Goal: Task Accomplishment & Management: Manage account settings

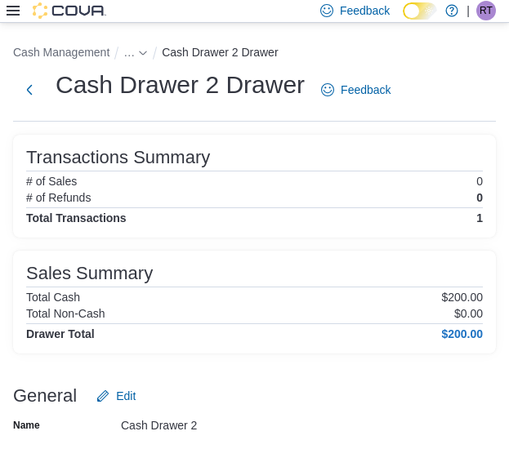
scroll to position [14, 0]
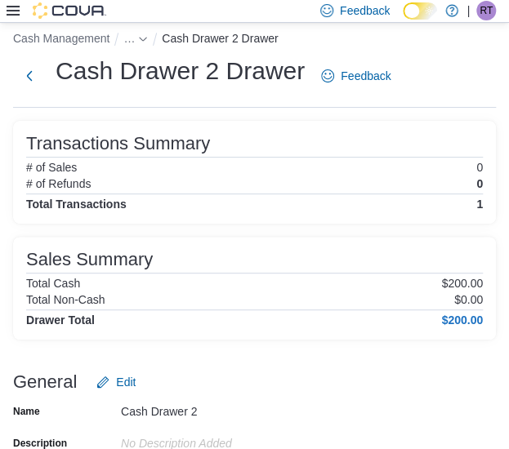
click at [10, 16] on icon at bounding box center [13, 10] width 13 height 13
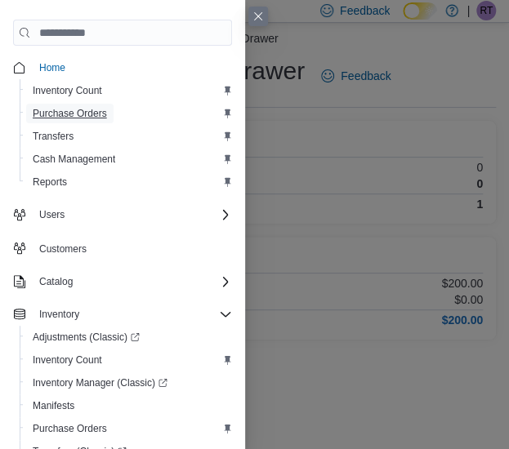
drag, startPoint x: 71, startPoint y: 118, endPoint x: 87, endPoint y: 100, distance: 24.9
click at [71, 118] on span "Purchase Orders" at bounding box center [70, 113] width 74 height 13
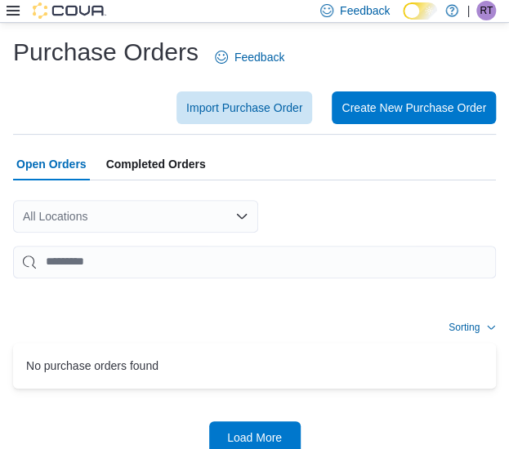
click at [145, 213] on div "All Locations" at bounding box center [135, 216] width 245 height 33
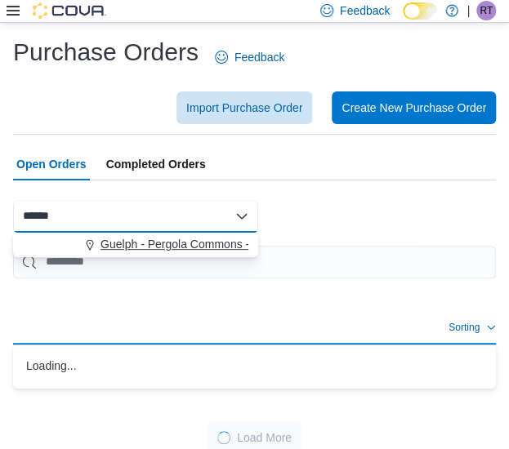
type input "******"
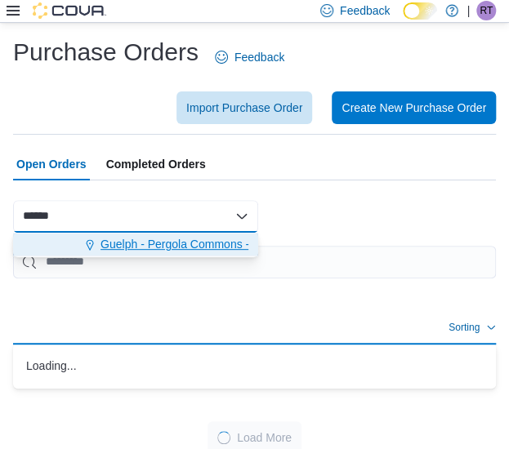
click at [183, 237] on span "Guelph - Pergola Commons - Fire & Flower" at bounding box center [210, 244] width 220 height 16
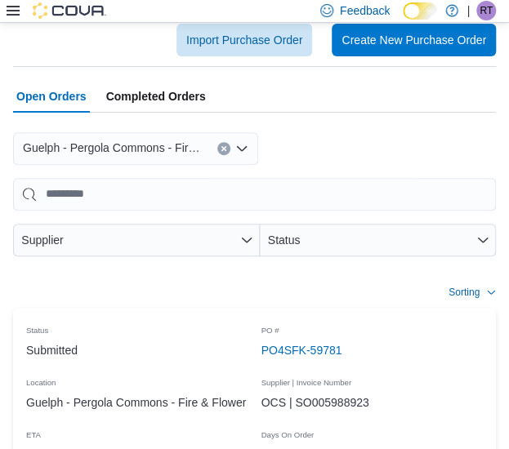
scroll to position [163, 0]
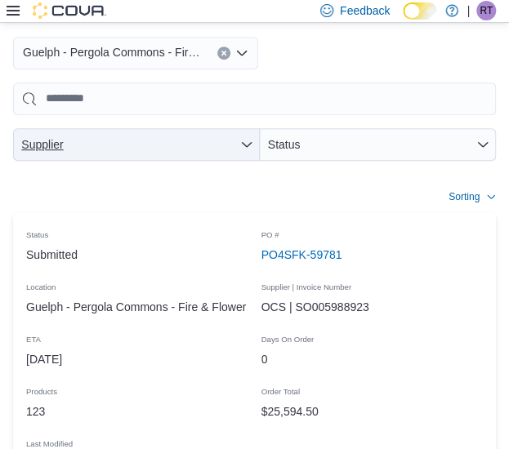
click at [217, 154] on span "Supplier" at bounding box center [137, 144] width 234 height 33
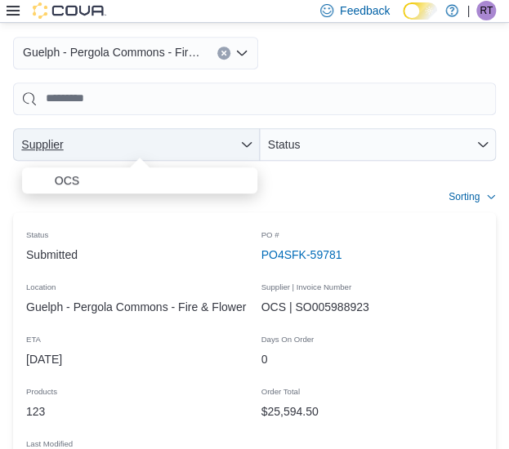
click at [217, 154] on span "Supplier" at bounding box center [137, 144] width 234 height 33
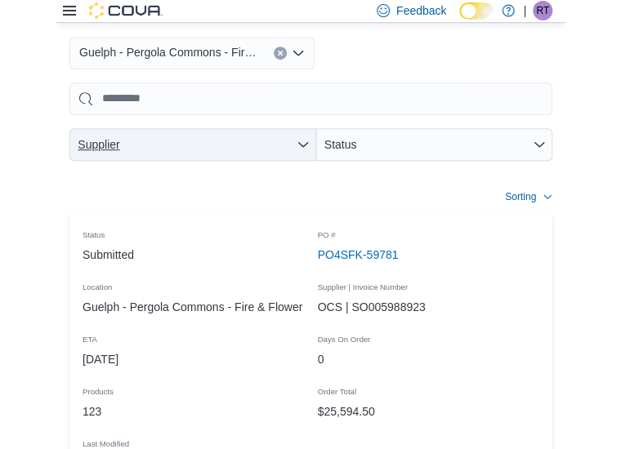
scroll to position [0, 0]
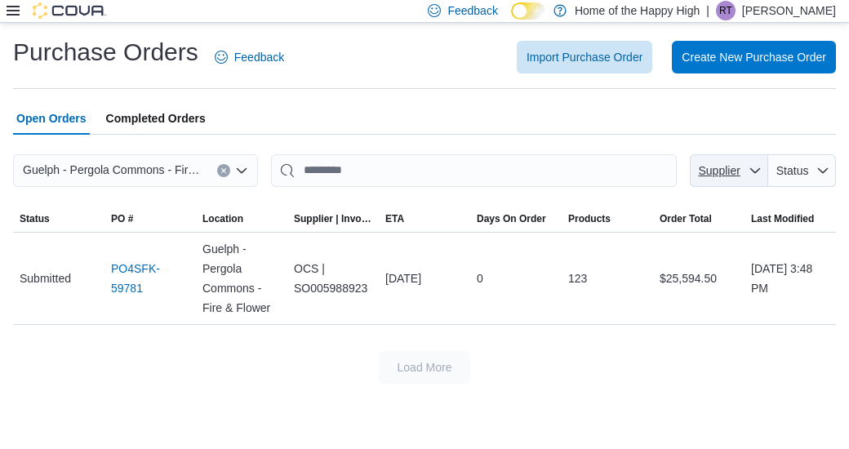
click at [508, 172] on icon "button" at bounding box center [755, 170] width 13 height 13
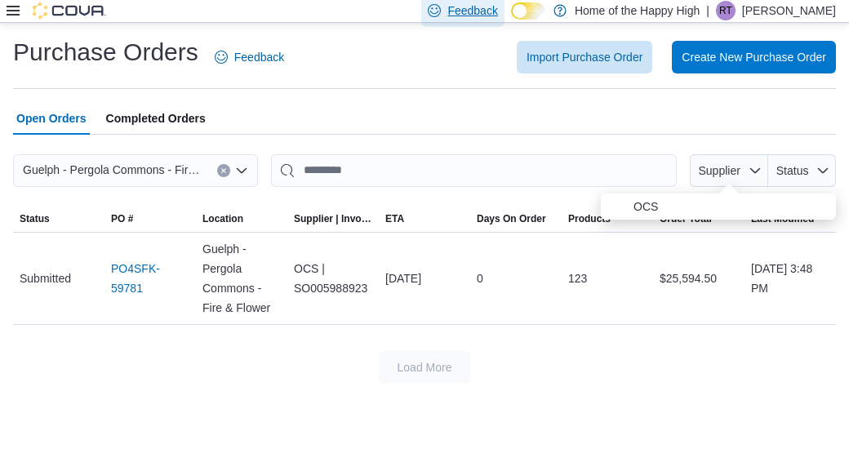
click at [497, 19] on span "Feedback" at bounding box center [472, 10] width 50 height 16
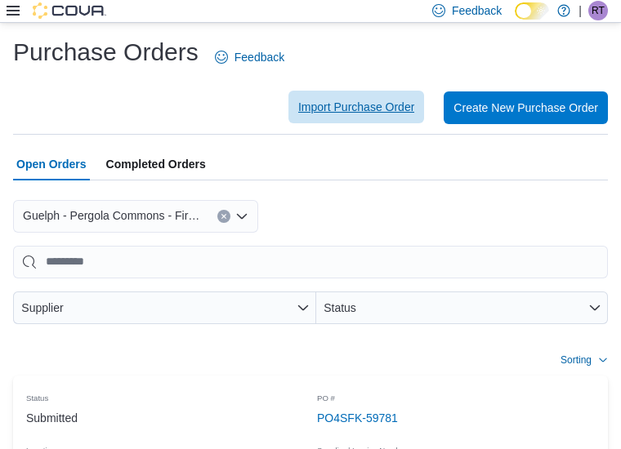
click at [395, 102] on span "Import Purchase Order" at bounding box center [356, 107] width 116 height 16
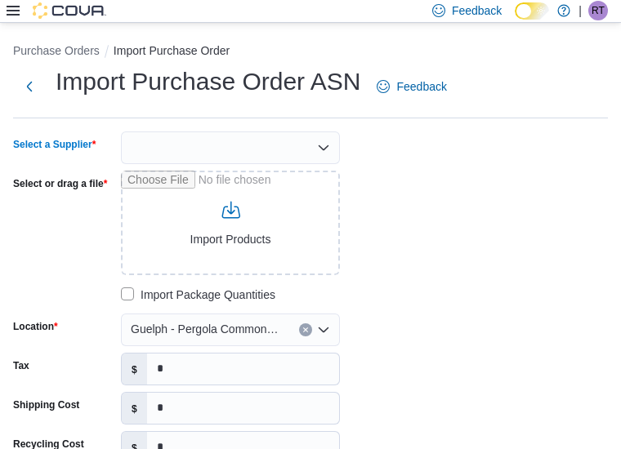
click at [260, 133] on div at bounding box center [230, 147] width 219 height 33
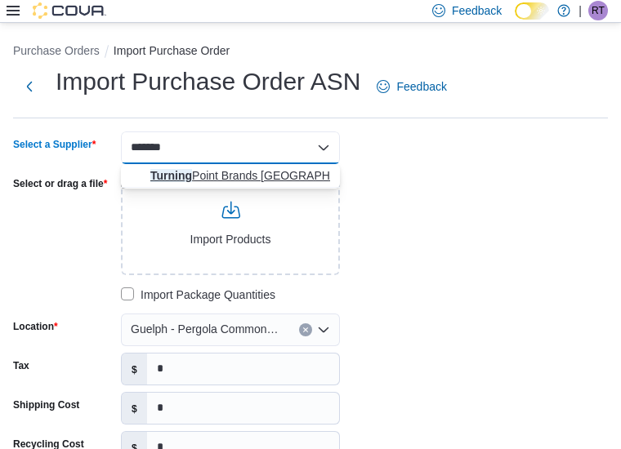
type input "*******"
click at [283, 176] on span "Turning Point Brands [GEOGRAPHIC_DATA]" at bounding box center [240, 175] width 180 height 16
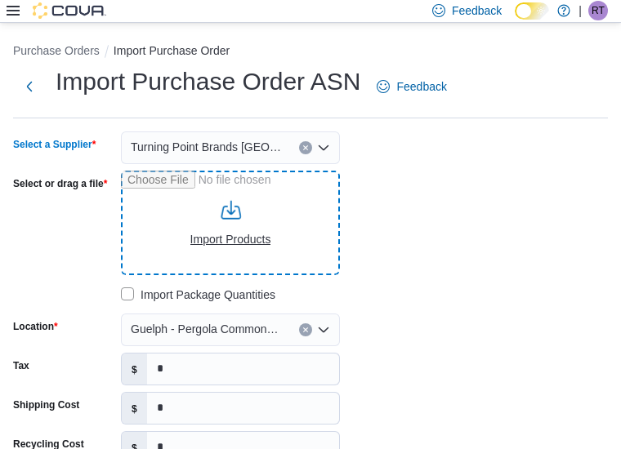
click at [282, 216] on input "Select or drag a file" at bounding box center [230, 223] width 219 height 105
type input "**********"
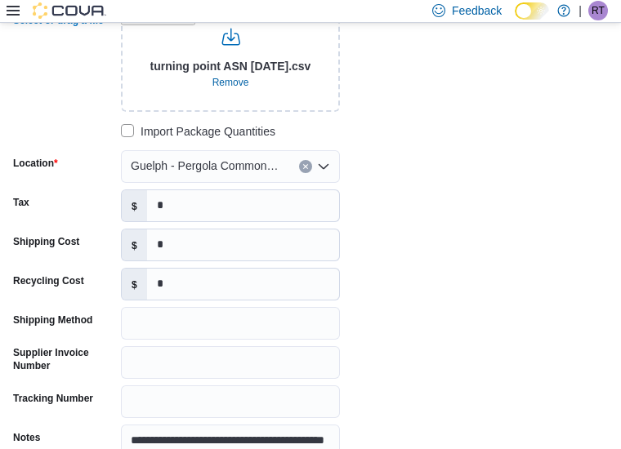
click at [459, 251] on div "**********" at bounding box center [258, 212] width 490 height 489
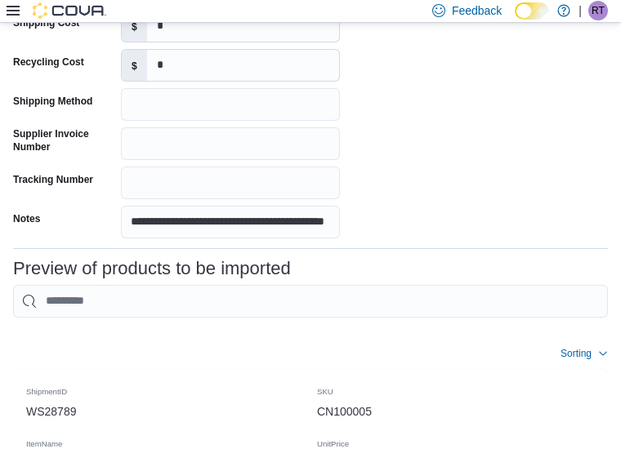
scroll to position [408, 0]
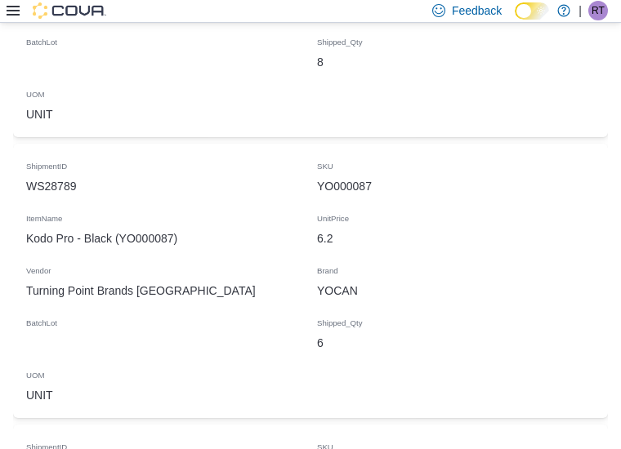
scroll to position [965, 0]
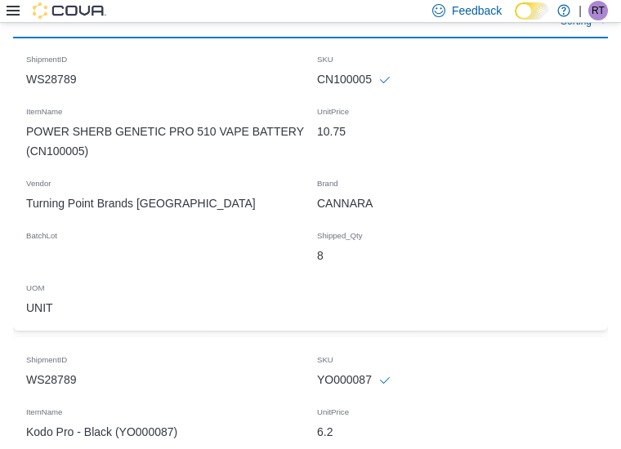
scroll to position [551, 0]
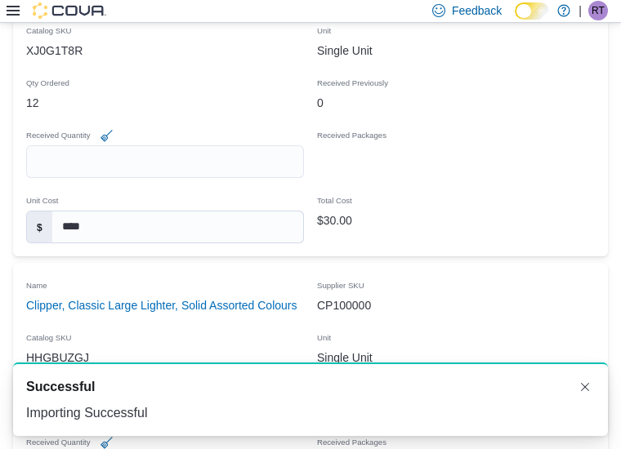
scroll to position [572, 0]
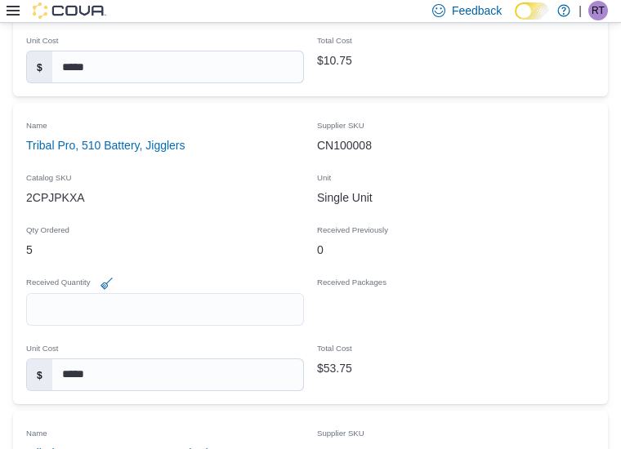
scroll to position [3101, 0]
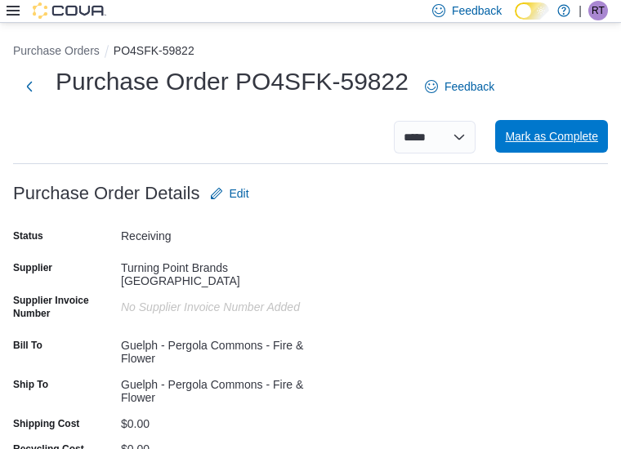
click at [508, 141] on span "Mark as Complete" at bounding box center [551, 136] width 93 height 16
